Goal: Transaction & Acquisition: Purchase product/service

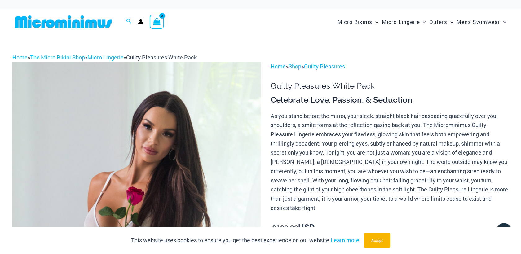
click at [46, 23] on img at bounding box center [63, 22] width 102 height 14
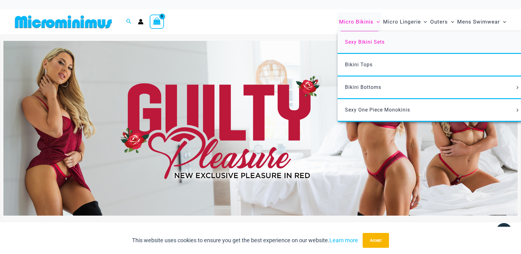
click at [367, 42] on span "Sexy Bikini Sets" at bounding box center [365, 42] width 40 height 6
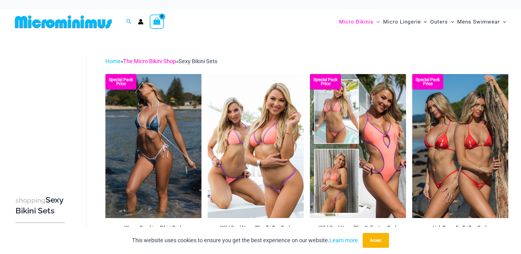
click at [159, 60] on link "The Micro Bikini Shop" at bounding box center [149, 61] width 53 height 7
